Goal: Task Accomplishment & Management: Understand process/instructions

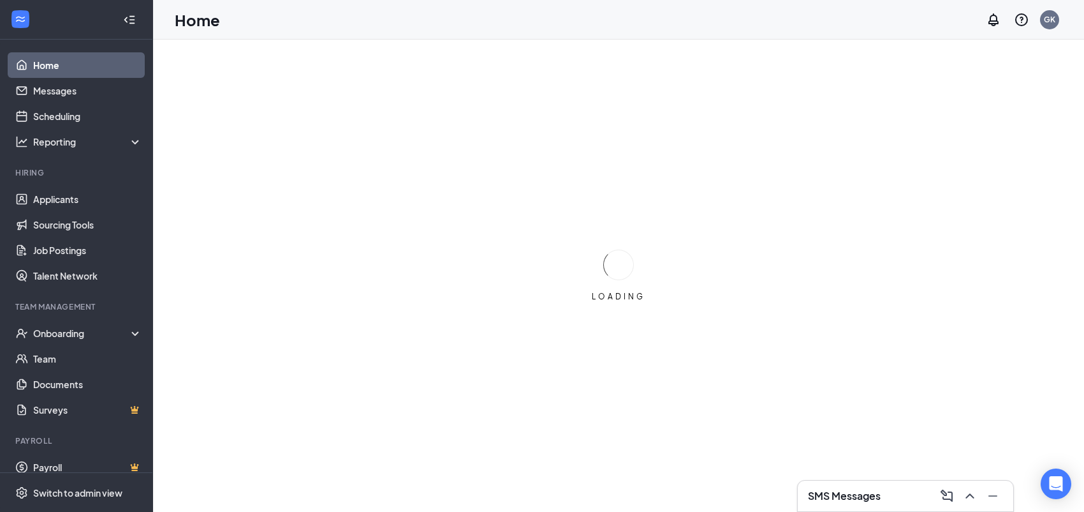
click at [876, 496] on h3 "SMS Messages" at bounding box center [844, 496] width 73 height 14
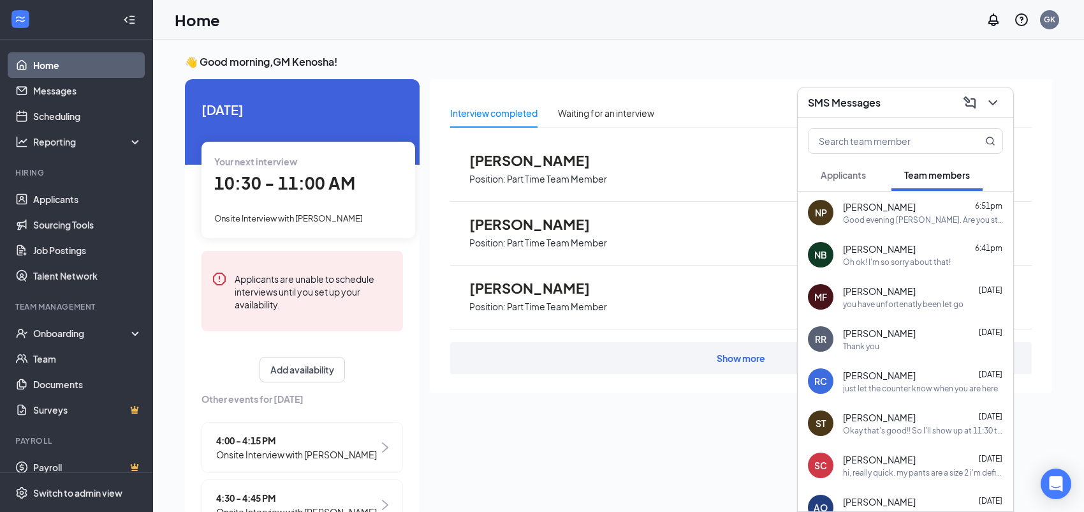
click at [887, 104] on div "SMS Messages" at bounding box center [905, 102] width 195 height 20
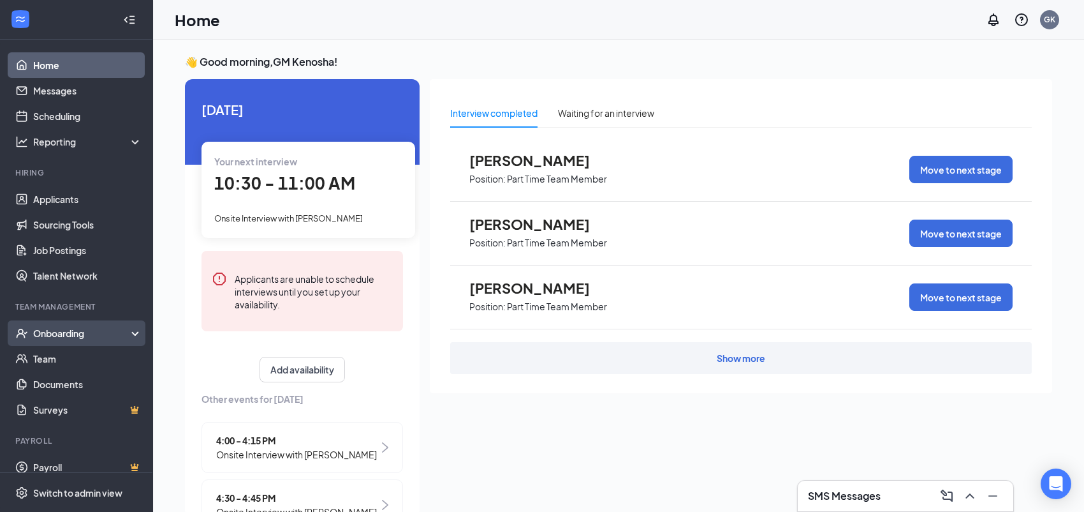
click at [71, 333] on div "Onboarding" at bounding box center [82, 333] width 98 height 13
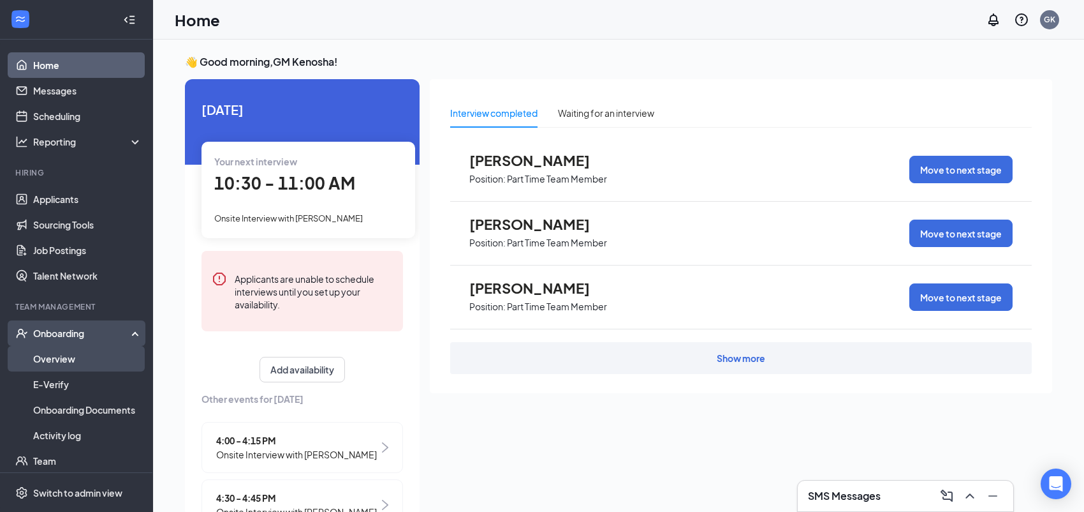
click at [57, 359] on link "Overview" at bounding box center [87, 359] width 109 height 26
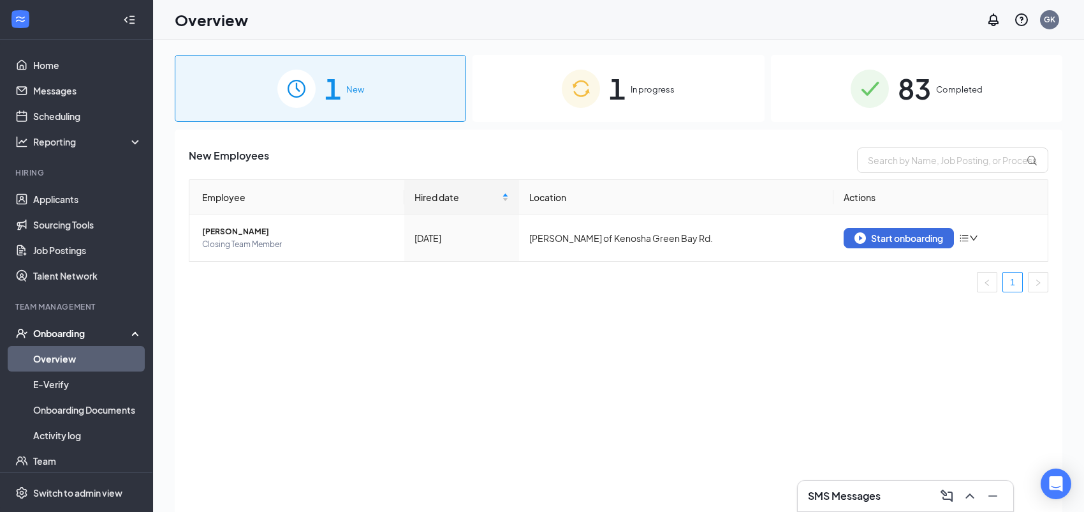
click at [679, 81] on div "1 In progress" at bounding box center [618, 88] width 291 height 67
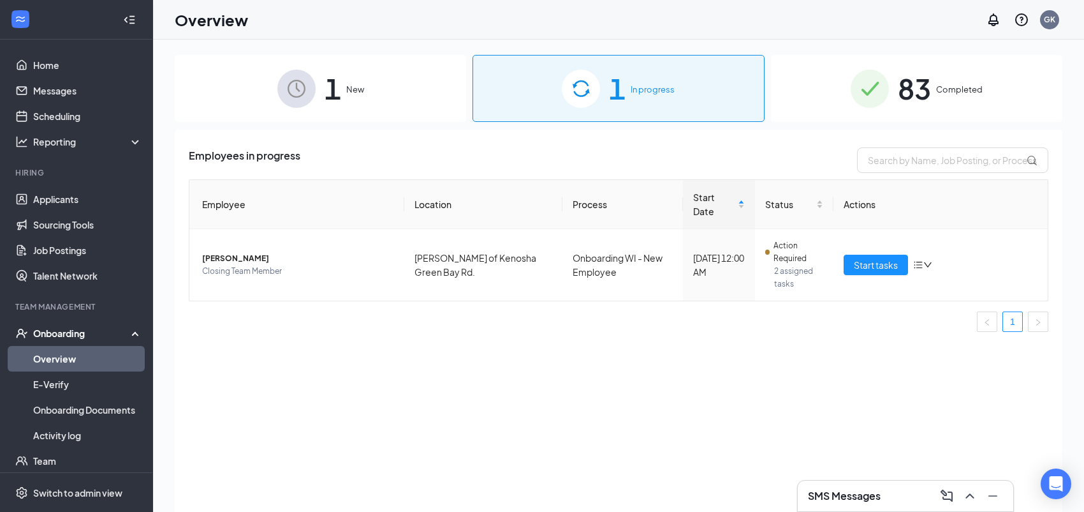
click at [363, 92] on span "New" at bounding box center [355, 89] width 18 height 13
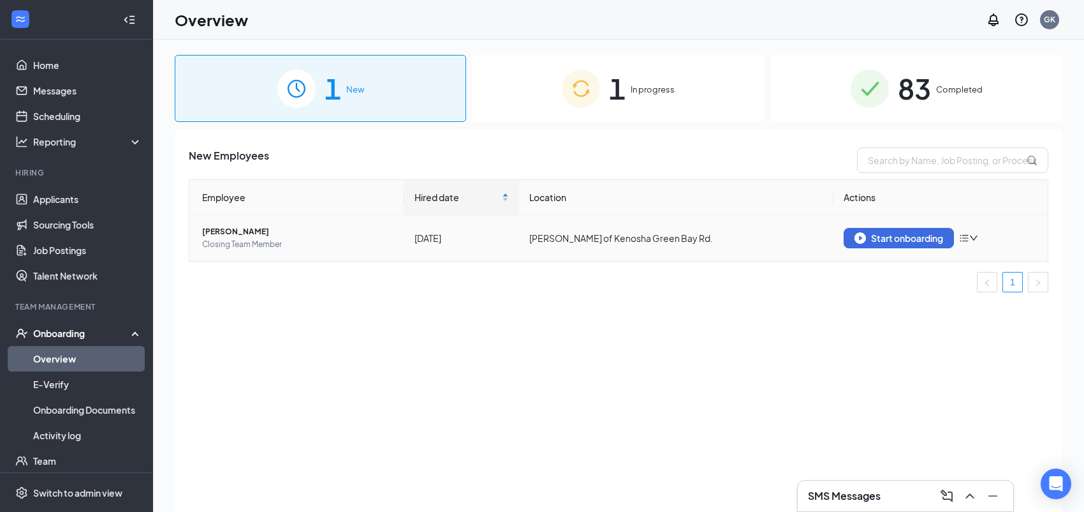
click at [973, 242] on icon "down" at bounding box center [973, 237] width 9 height 9
click at [901, 241] on div "Start onboarding" at bounding box center [899, 237] width 89 height 11
